Goal: Transaction & Acquisition: Download file/media

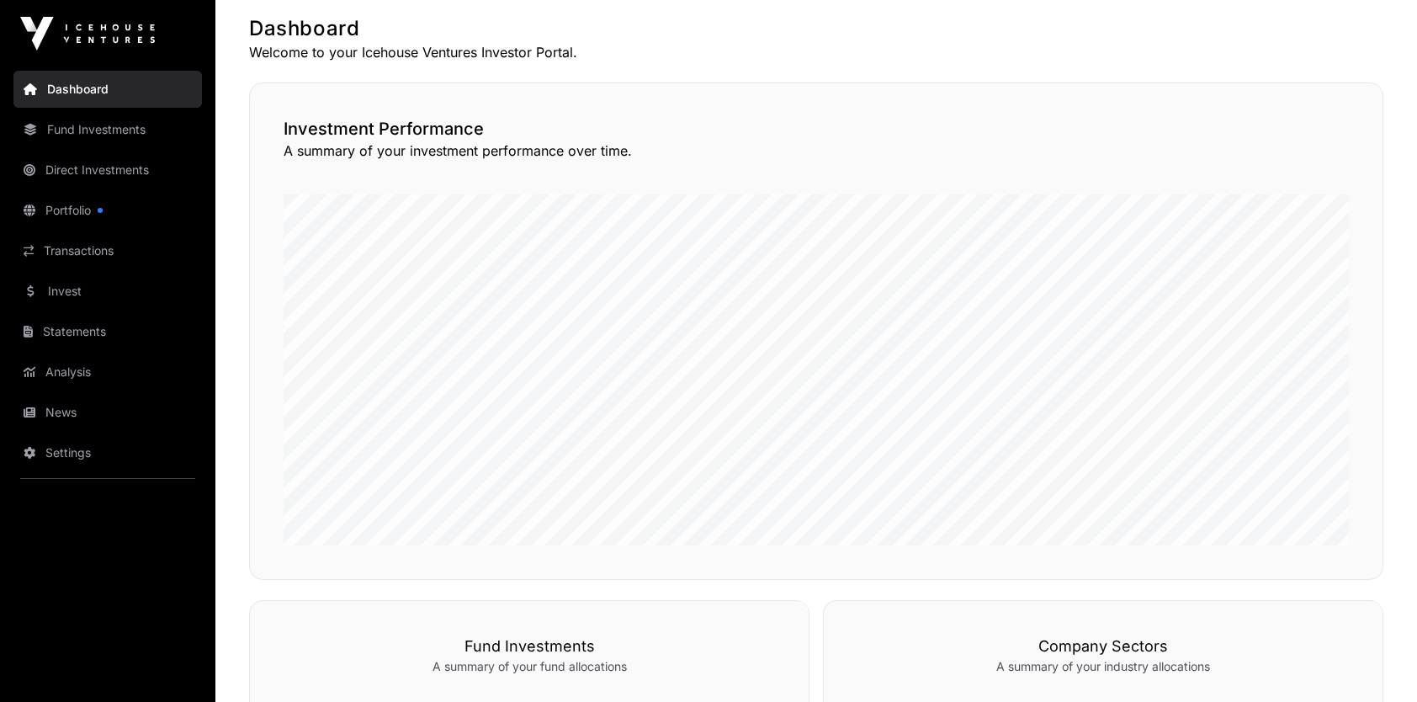
scroll to position [337, 0]
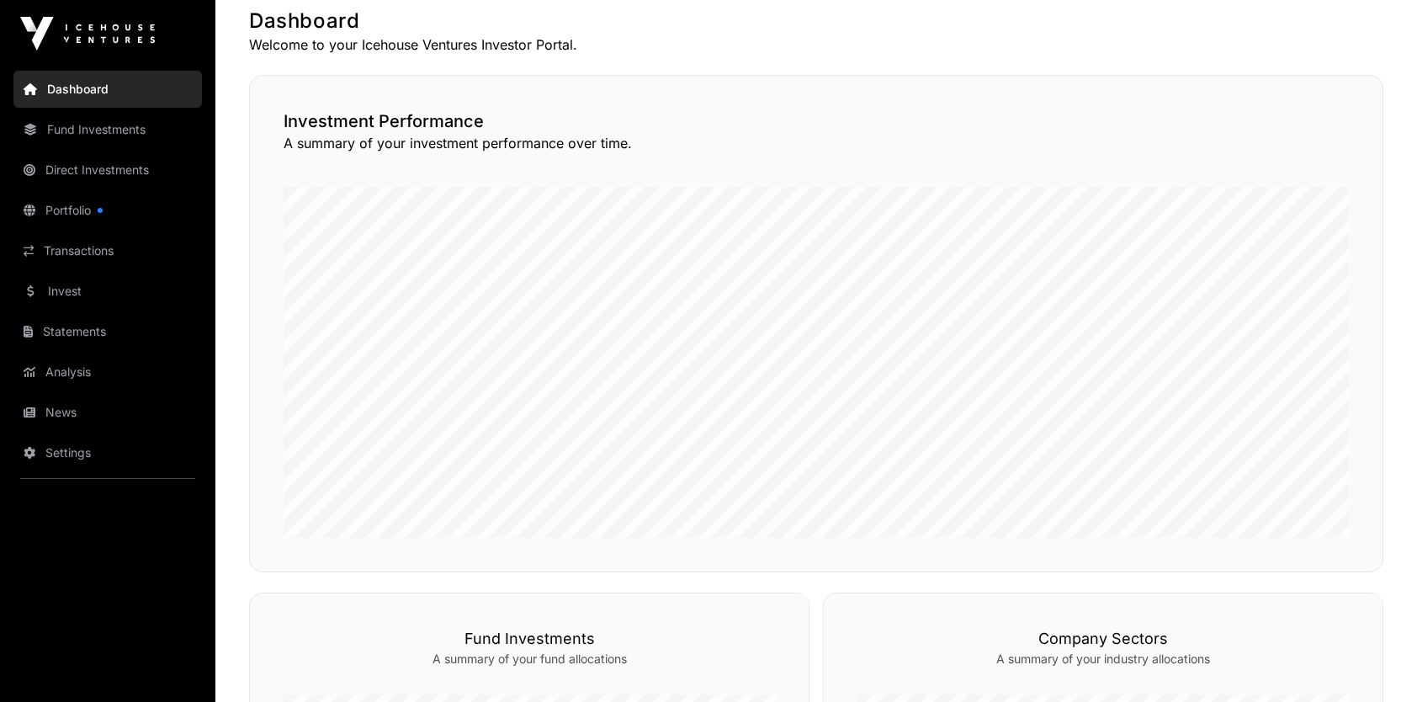
click at [57, 202] on link "Portfolio" at bounding box center [107, 210] width 188 height 37
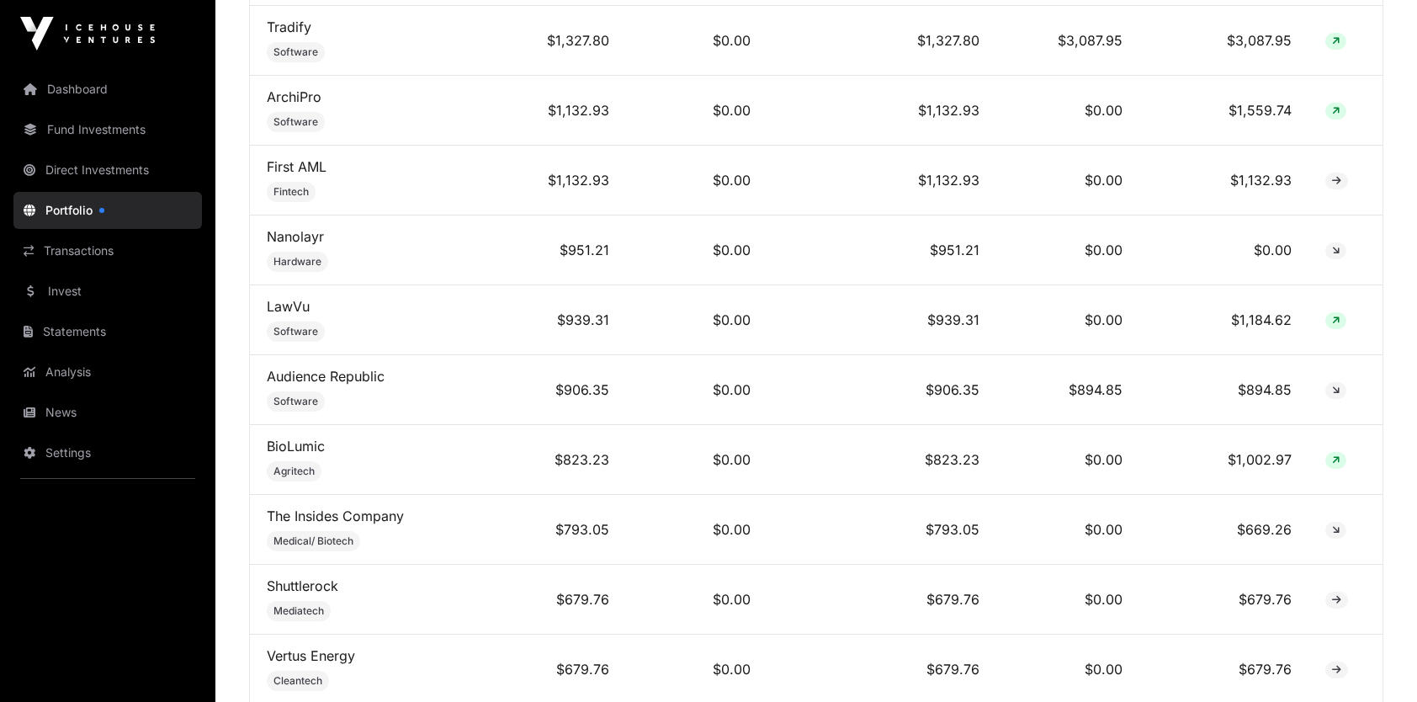
scroll to position [1541, 0]
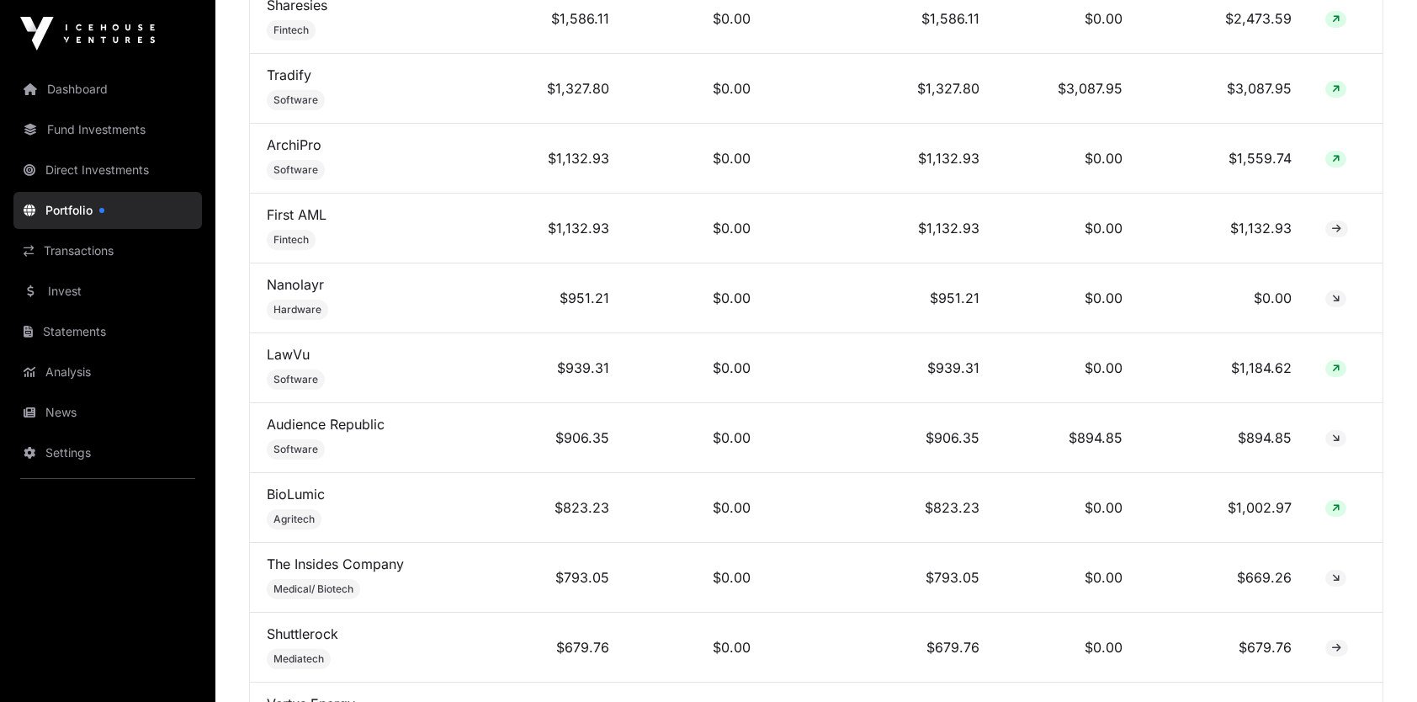
click at [311, 278] on link "Nanolayr" at bounding box center [295, 284] width 57 height 17
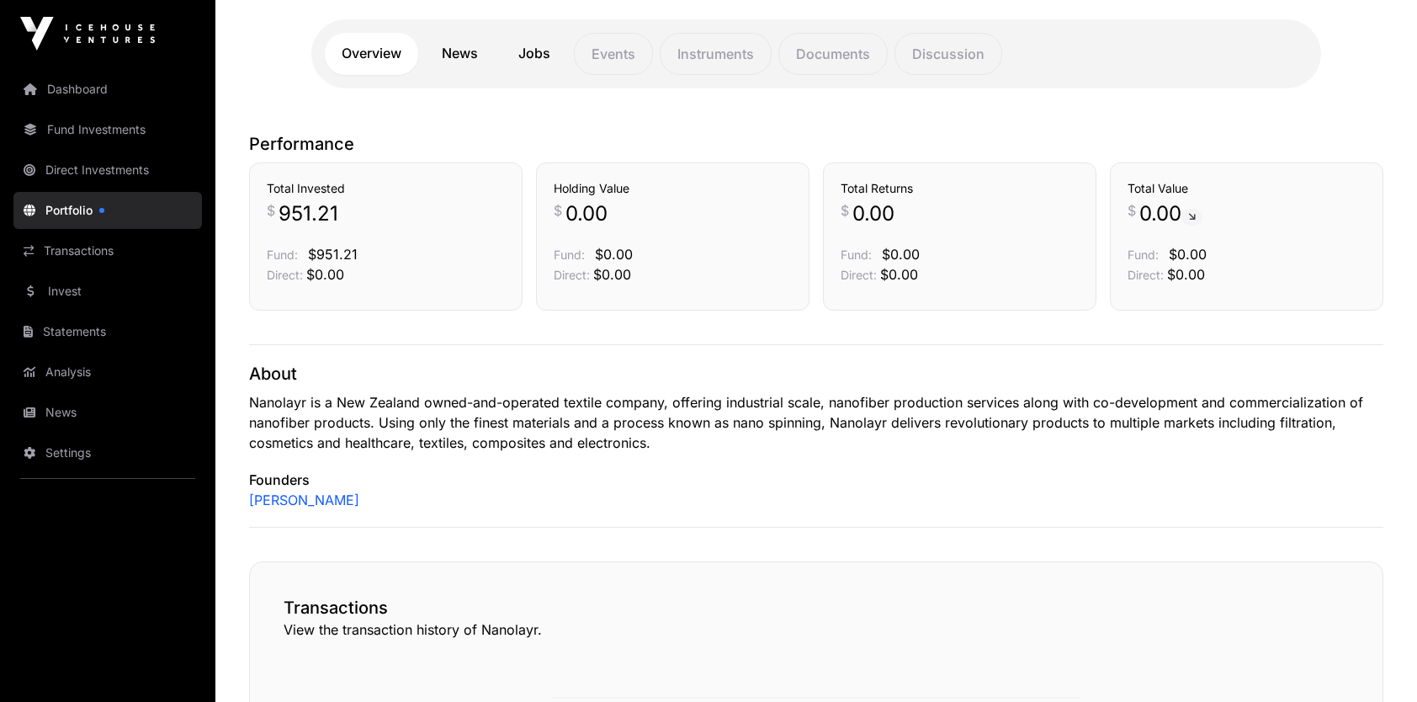
scroll to position [298, 0]
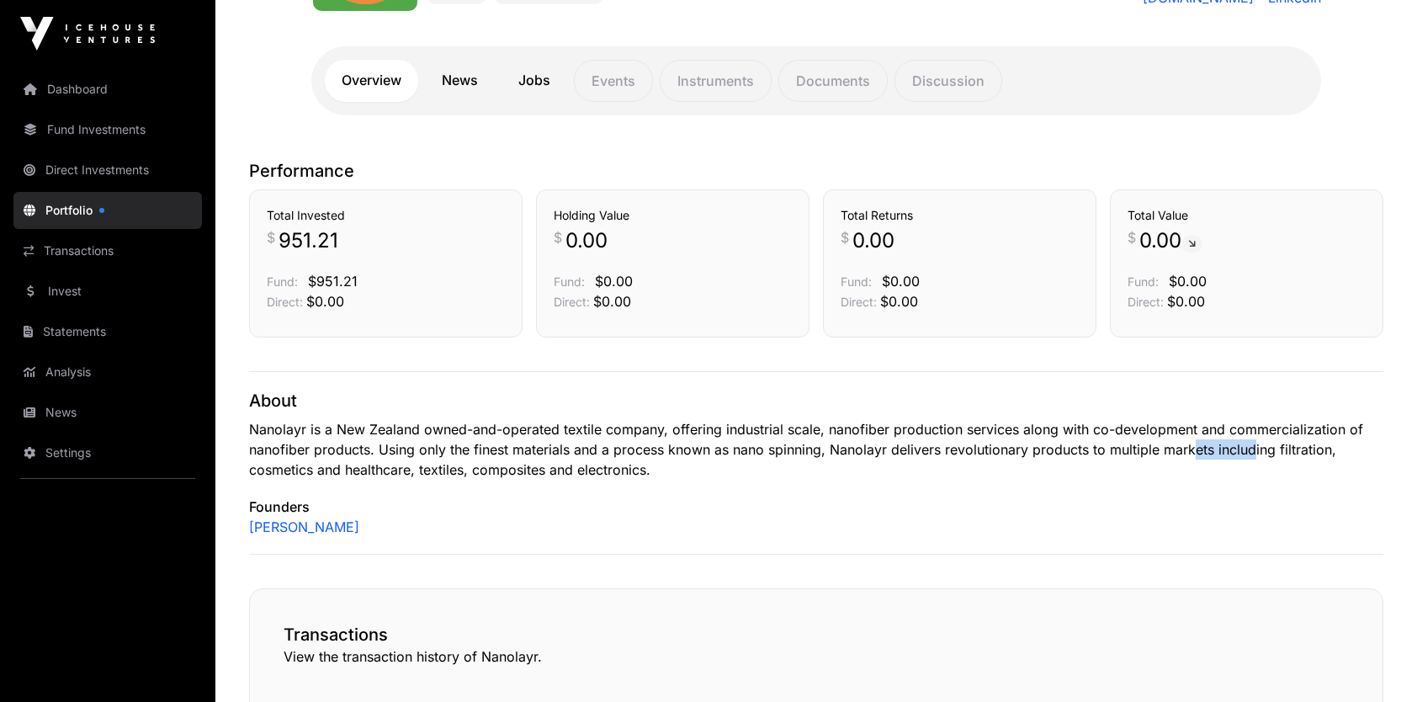
drag, startPoint x: 1253, startPoint y: 449, endPoint x: 1196, endPoint y: 449, distance: 57.2
click at [1196, 449] on p "Nanolayr is a New Zealand owned-and-operated textile company, offering industri…" at bounding box center [816, 449] width 1134 height 61
drag, startPoint x: 436, startPoint y: 470, endPoint x: 465, endPoint y: 470, distance: 29.4
click at [465, 470] on p "Nanolayr is a New Zealand owned-and-operated textile company, offering industri…" at bounding box center [816, 449] width 1134 height 61
drag, startPoint x: 466, startPoint y: 470, endPoint x: 497, endPoint y: 473, distance: 31.3
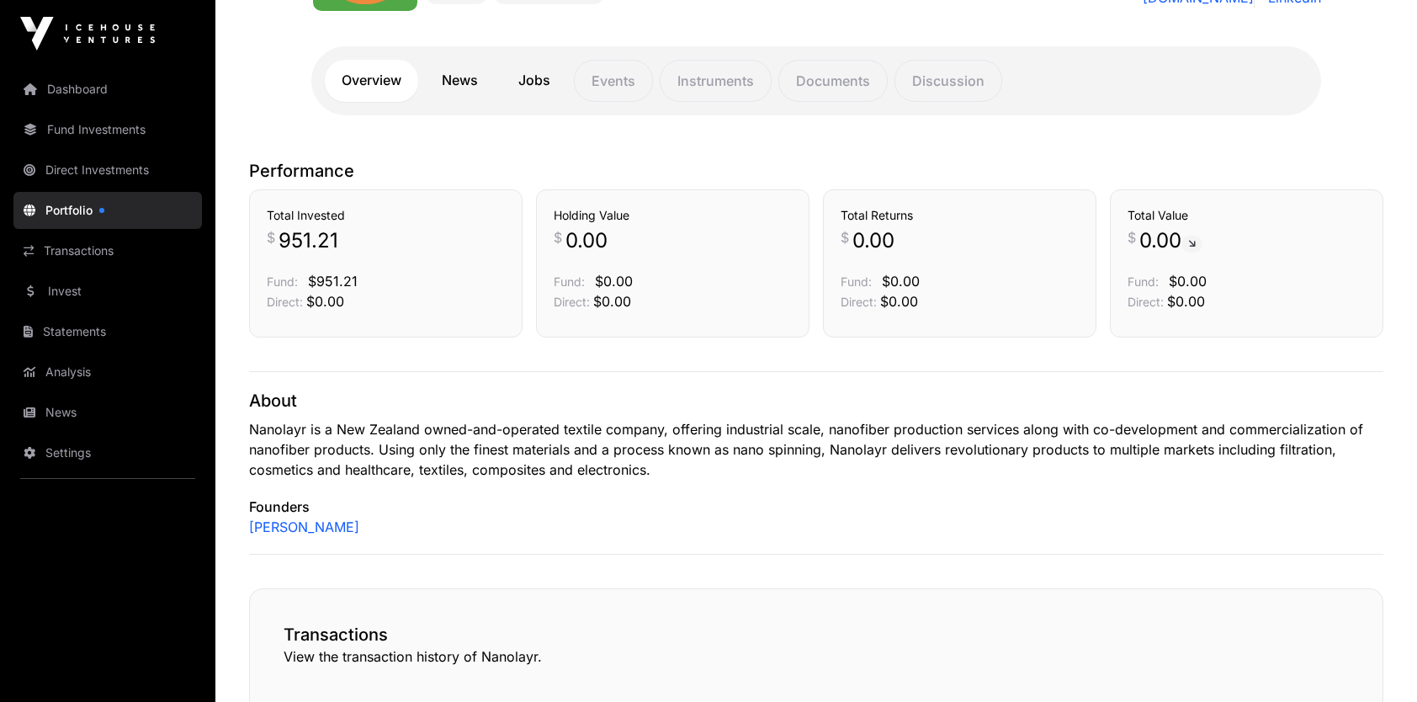
click at [497, 473] on p "Nanolayr is a New Zealand owned-and-operated textile company, offering industri…" at bounding box center [816, 449] width 1134 height 61
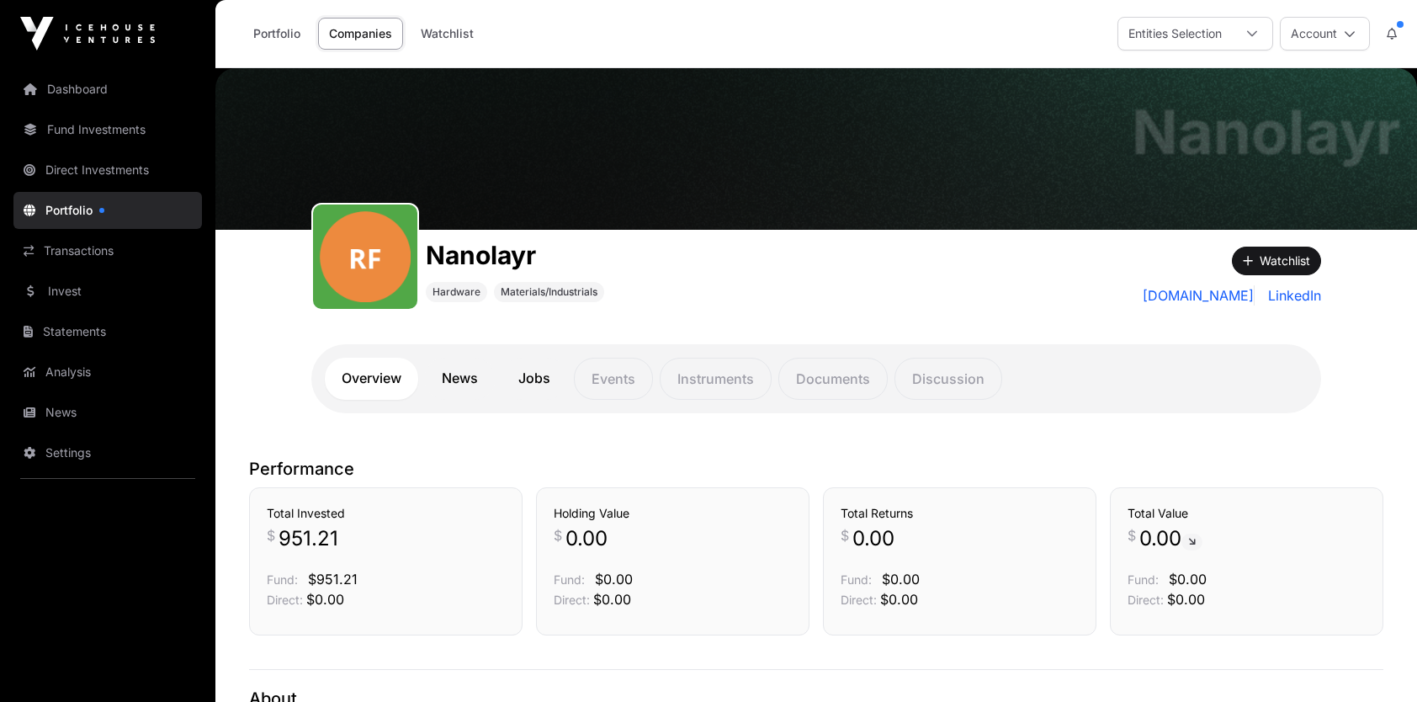
scroll to position [0, 0]
drag, startPoint x: 453, startPoint y: 252, endPoint x: 528, endPoint y: 264, distance: 76.6
click at [528, 264] on h1 "Nanolayr" at bounding box center [515, 255] width 178 height 30
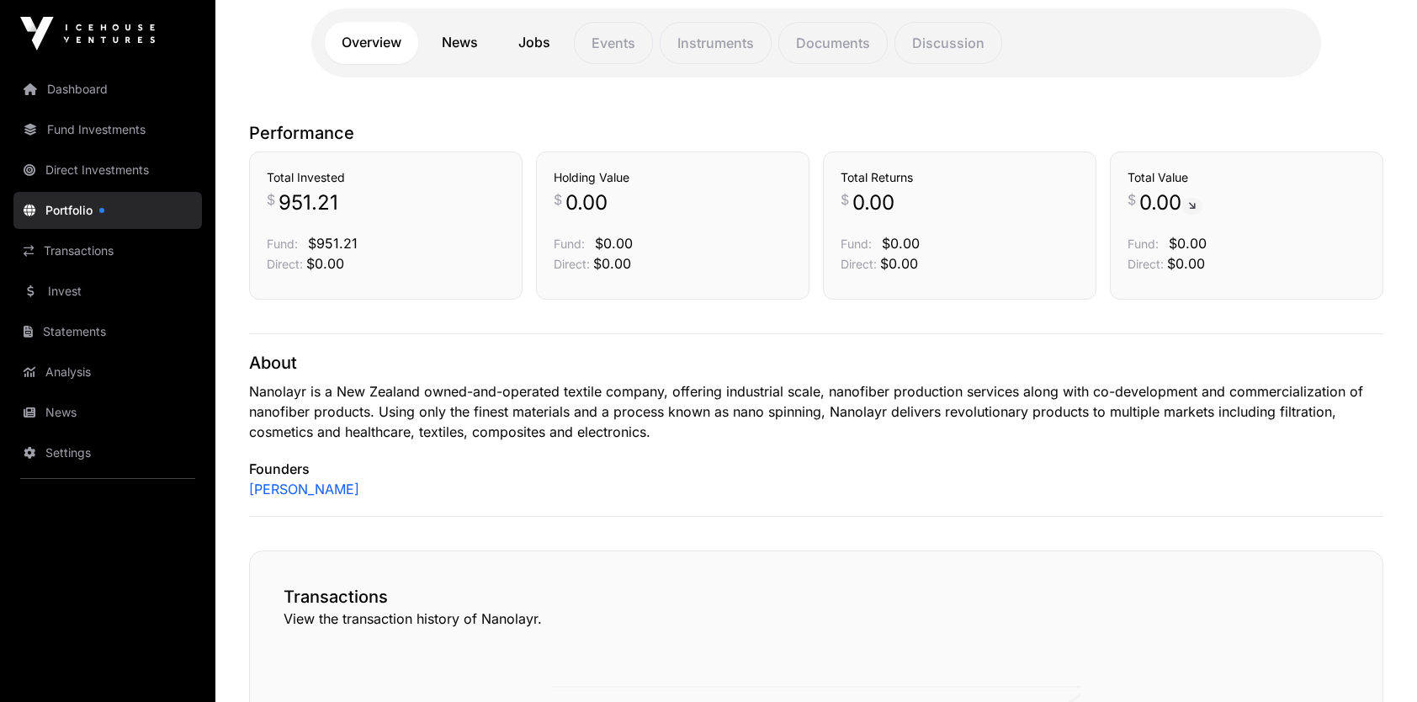
scroll to position [337, 0]
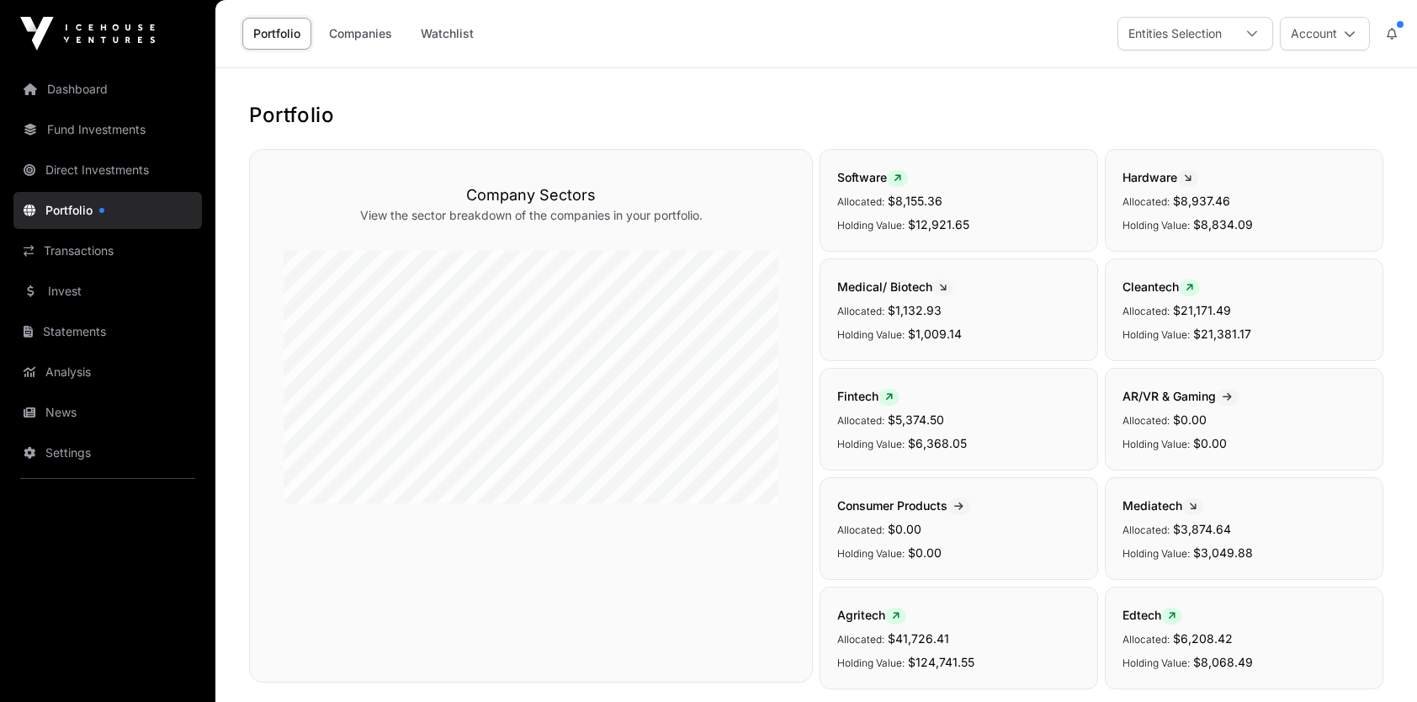
click at [1393, 30] on icon at bounding box center [1392, 34] width 10 height 12
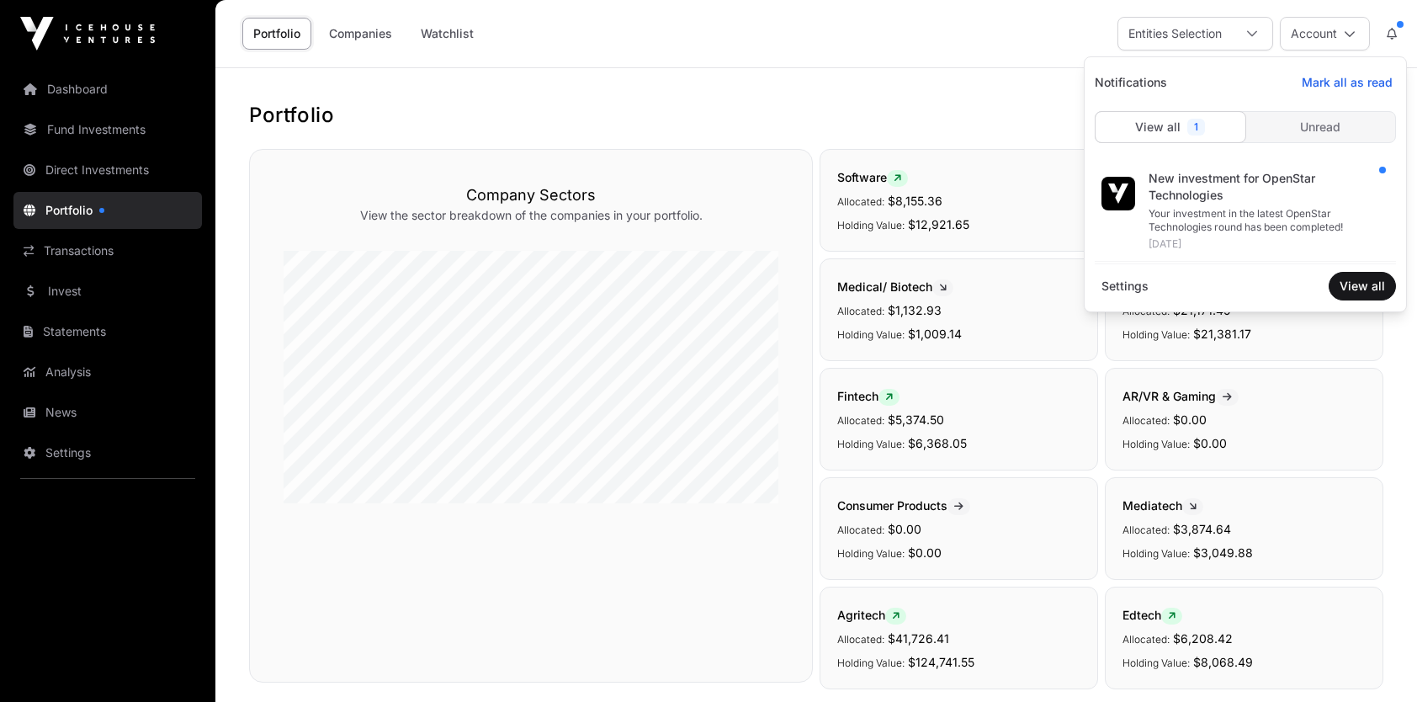
click at [1242, 212] on div "Your investment in the latest OpenStar Technologies round has been completed!" at bounding box center [1266, 220] width 234 height 27
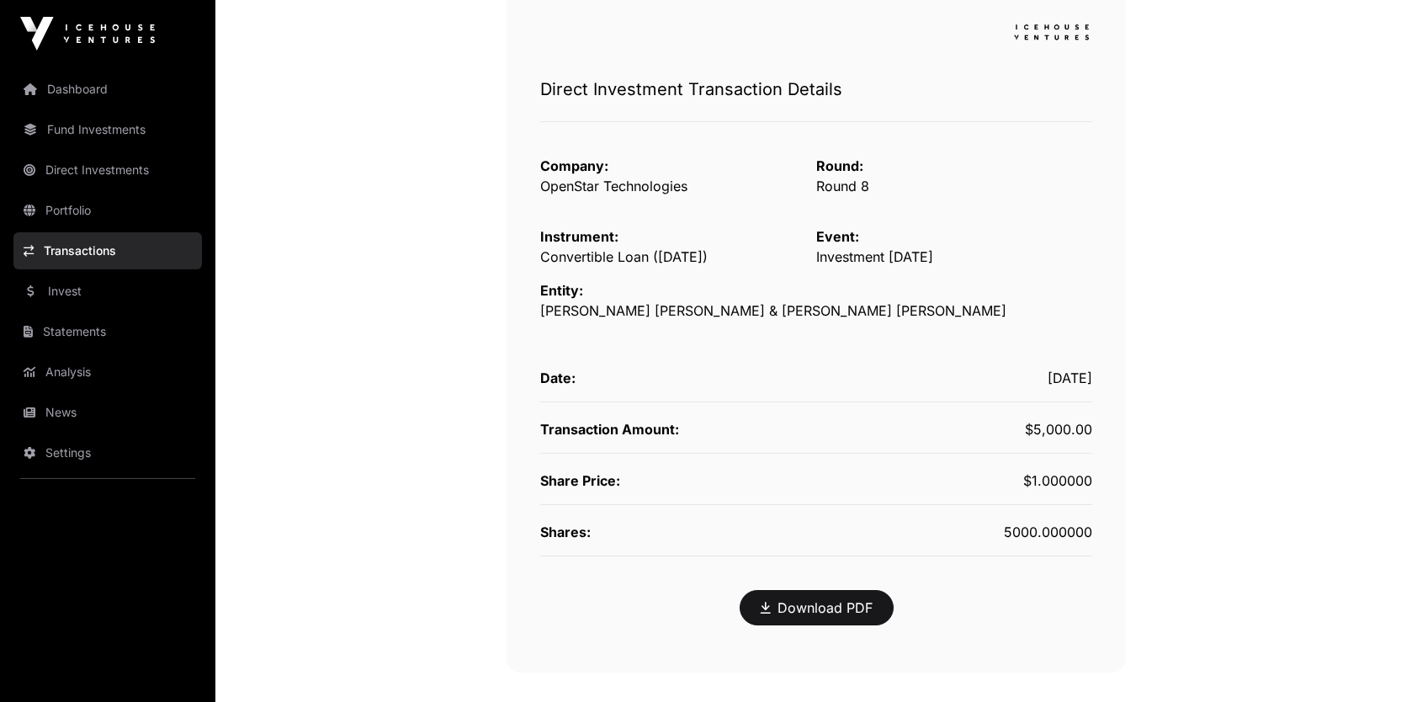
scroll to position [252, 0]
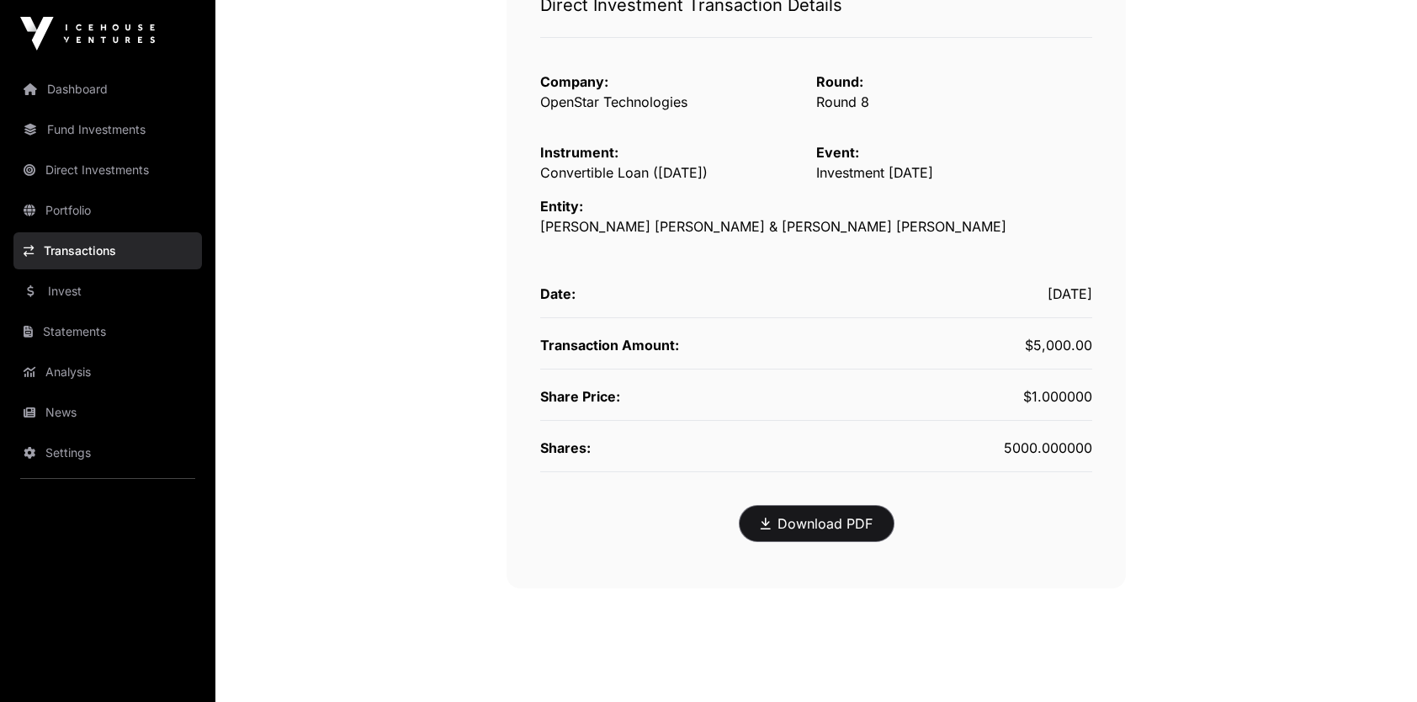
click at [823, 532] on button "Download PDF" at bounding box center [817, 523] width 154 height 35
click at [873, 655] on main "Transactions OpenStar Technologies Direct Investment Transaction Details Compan…" at bounding box center [816, 271] width 1202 height 910
click at [818, 526] on link "Download PDF" at bounding box center [817, 523] width 112 height 20
